Goal: Download file/media

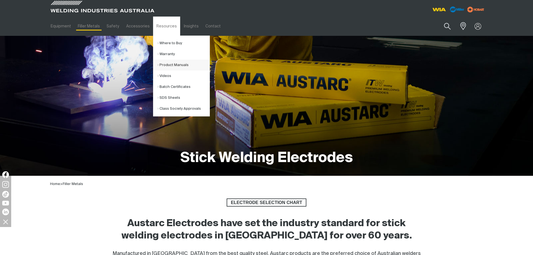
click at [172, 61] on link "Product Manuals" at bounding box center [183, 65] width 52 height 11
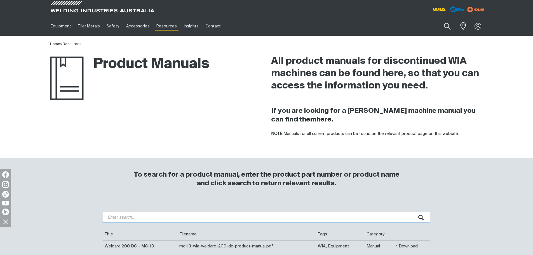
click at [118, 221] on input "search" at bounding box center [266, 217] width 327 height 11
click at [412, 212] on button "submit" at bounding box center [421, 217] width 18 height 11
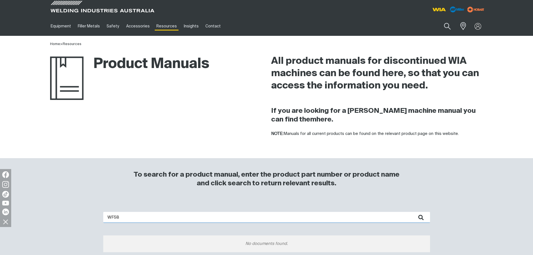
click at [112, 217] on input "WF58" at bounding box center [266, 217] width 327 height 11
type input "WF058"
click at [412, 212] on button "submit" at bounding box center [421, 217] width 18 height 11
drag, startPoint x: 134, startPoint y: 212, endPoint x: 93, endPoint y: 216, distance: 41.6
click at [93, 216] on div "WF058 No documents found." at bounding box center [266, 241] width 447 height 81
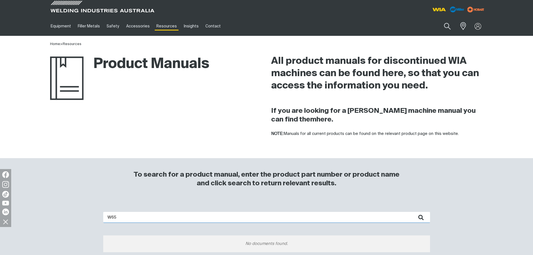
type input "W65"
click at [412, 212] on button "submit" at bounding box center [421, 217] width 18 height 11
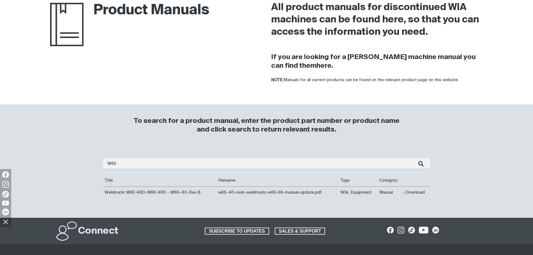
scroll to position [56, 0]
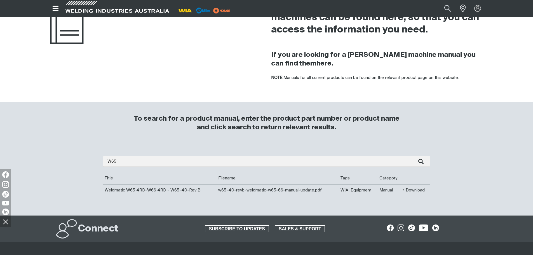
click at [416, 190] on link "Download" at bounding box center [414, 190] width 22 height 6
click at [447, 8] on button "Search products" at bounding box center [447, 8] width 23 height 15
click at [399, 13] on input "Search" at bounding box center [413, 9] width 86 height 12
type input "cp147"
click at [399, 20] on span "Weldmatic 356 - CP147 -1" at bounding box center [409, 19] width 43 height 5
